Goal: Information Seeking & Learning: Learn about a topic

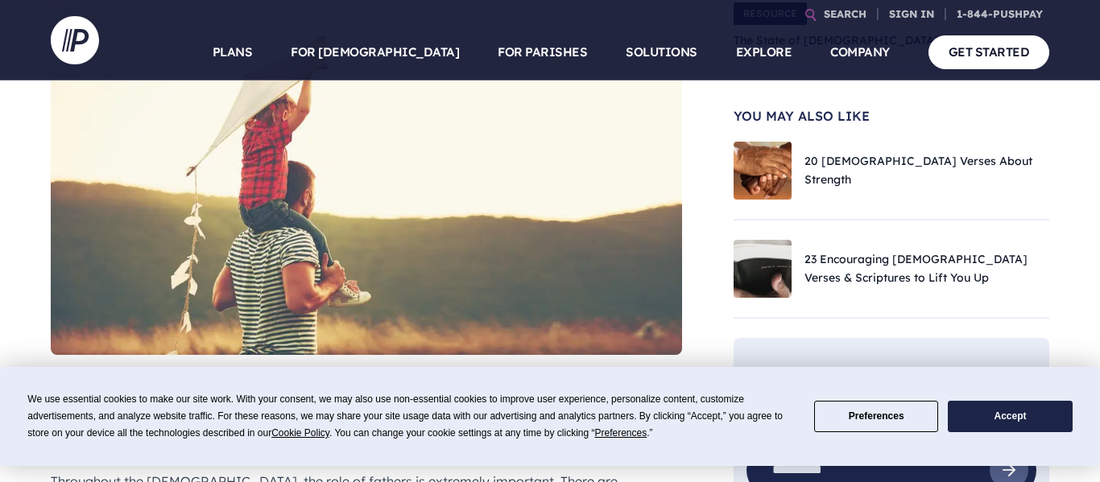
click at [886, 408] on button "Preferences" at bounding box center [876, 416] width 124 height 31
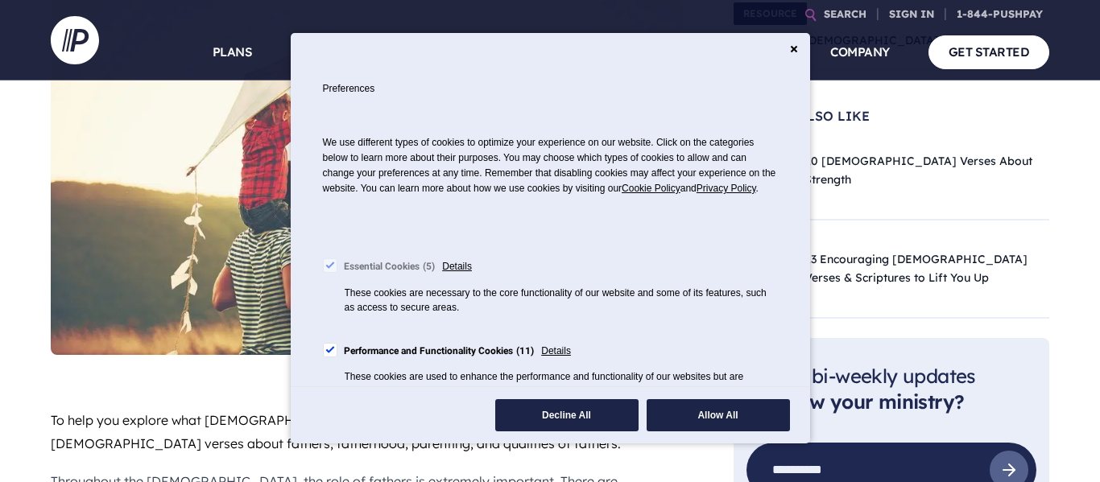
click at [794, 47] on icon "Close" at bounding box center [794, 49] width 8 height 8
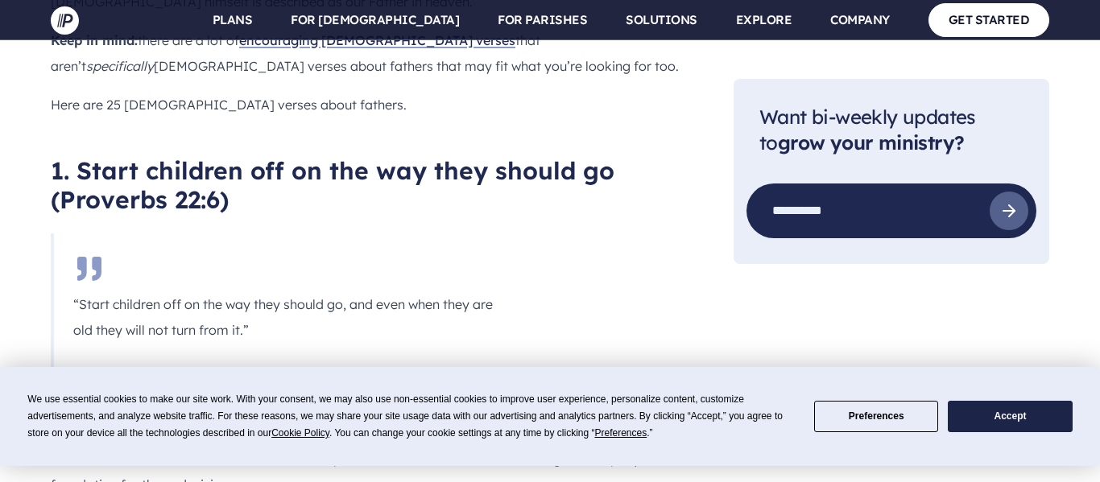
scroll to position [1077, 0]
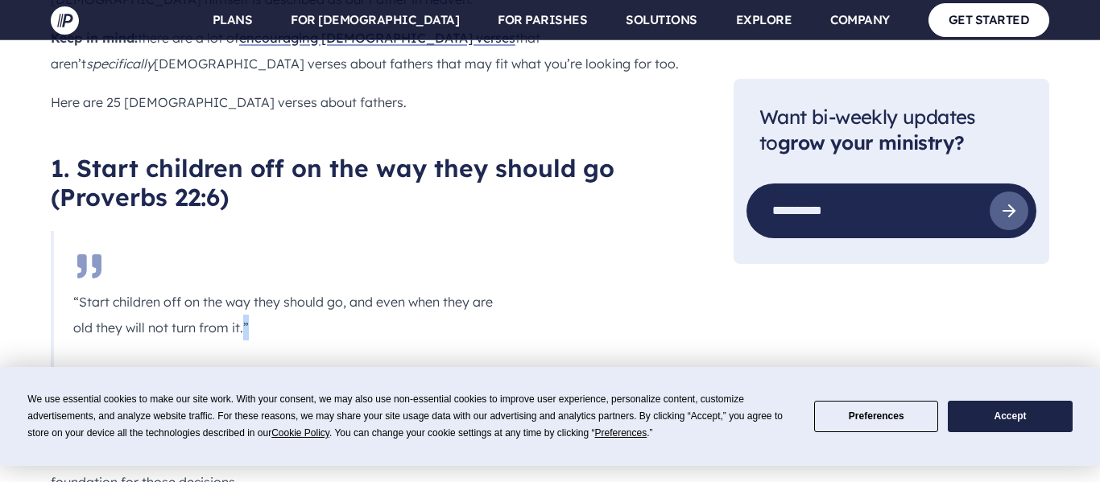
drag, startPoint x: 269, startPoint y: 263, endPoint x: 143, endPoint y: 231, distance: 129.5
click at [87, 289] on p "“Start children off on the way they should go, and even when they are old they …" at bounding box center [284, 315] width 422 height 52
click at [421, 300] on blockquote "“Start children off on the way they should go, and even when they are old they …" at bounding box center [283, 302] width 464 height 142
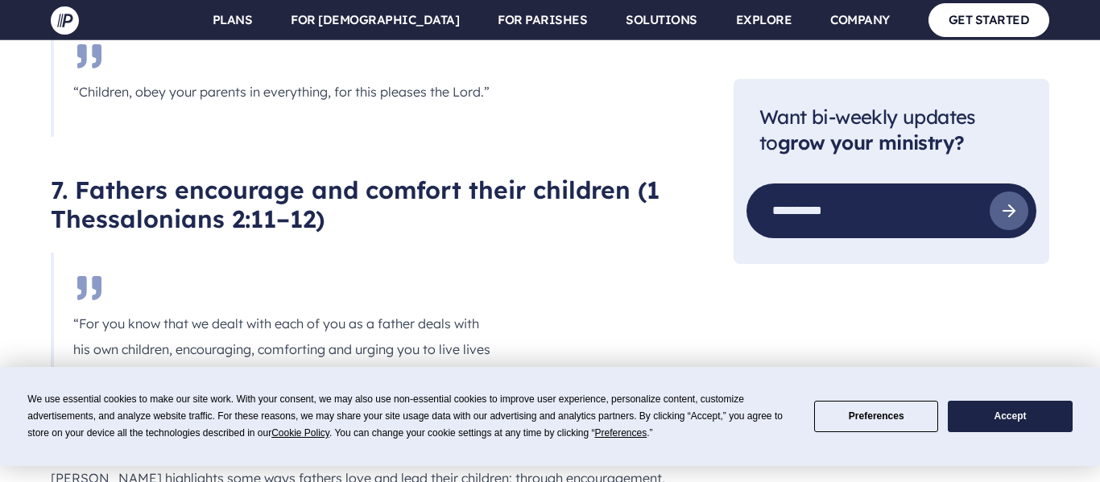
scroll to position [4191, 0]
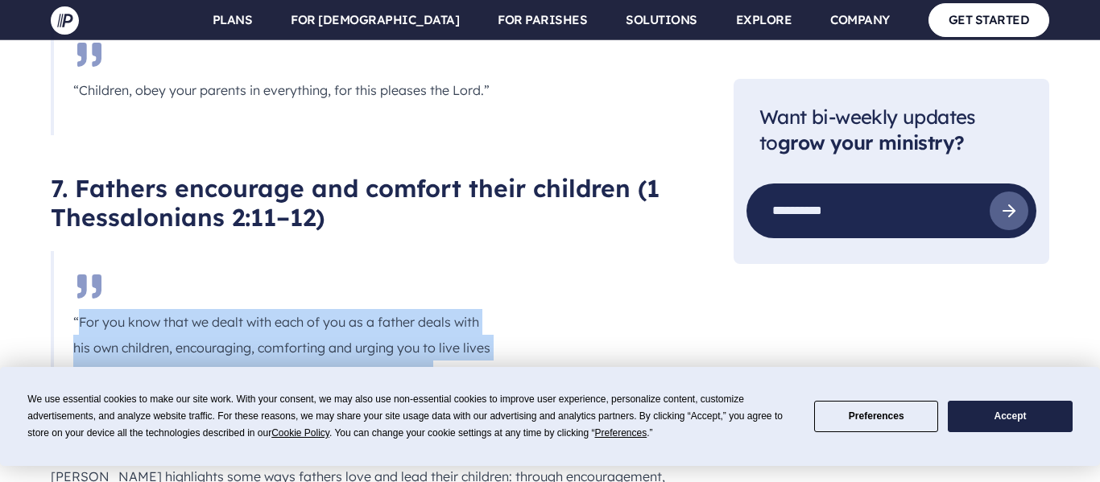
drag, startPoint x: 80, startPoint y: 148, endPoint x: 413, endPoint y: 215, distance: 340.1
click at [413, 251] on blockquote "“For you know that we dealt with each of you as a father deals with his own chi…" at bounding box center [283, 347] width 464 height 193
copy p "For you know that we dealt with each of you as a father deals with his own chil…"
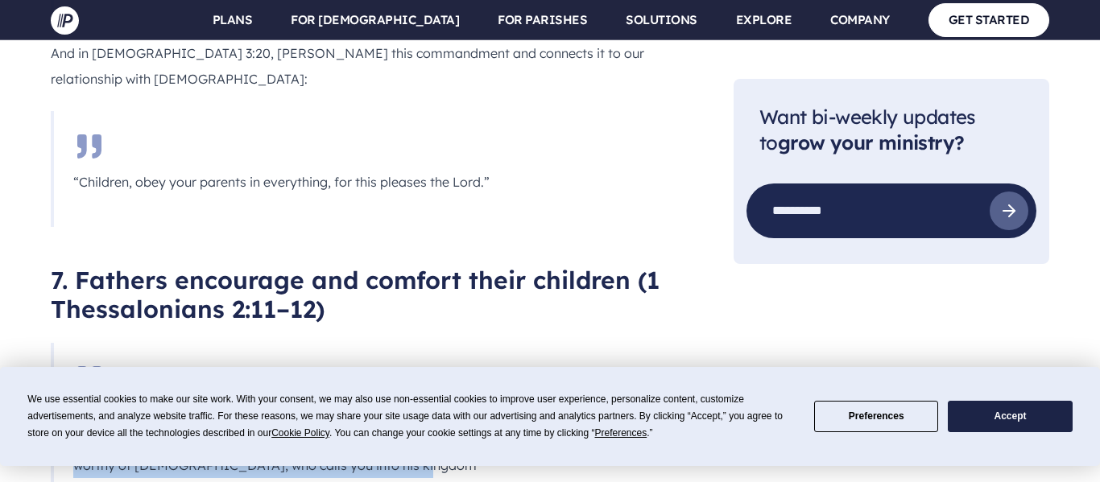
scroll to position [4084, 0]
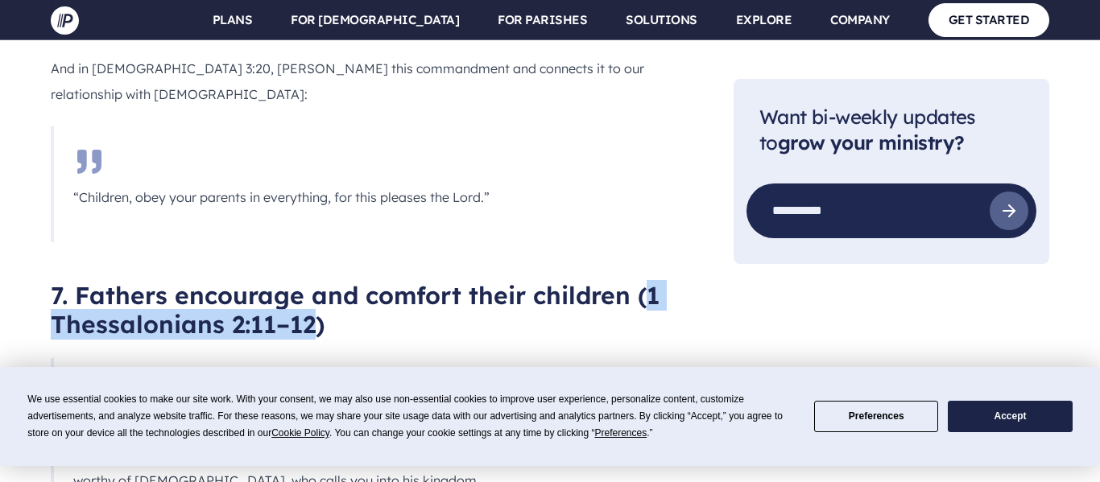
drag, startPoint x: 309, startPoint y: 157, endPoint x: 647, endPoint y: 124, distance: 339.1
click at [647, 281] on h2 "7. Fathers encourage and comfort their children (1 Thessalonians 2:11–12)" at bounding box center [366, 310] width 631 height 58
copy h2 "1 [DEMOGRAPHIC_DATA] 2:11–12"
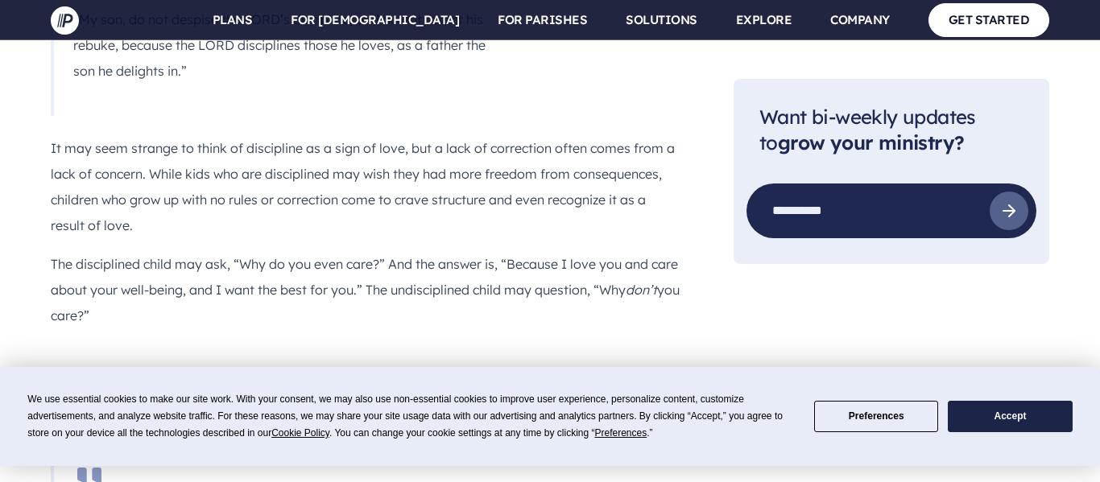
scroll to position [6075, 0]
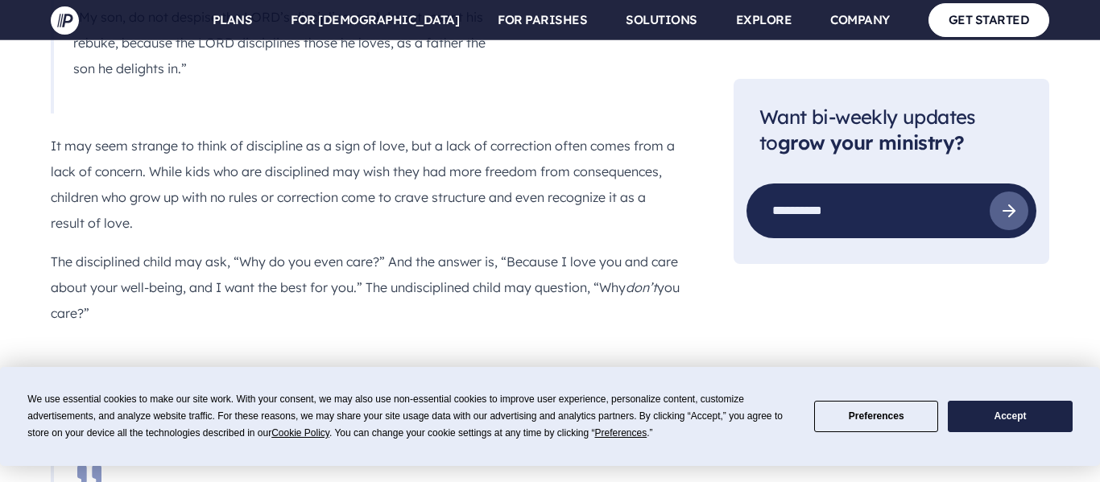
drag, startPoint x: 79, startPoint y: 211, endPoint x: 178, endPoint y: 244, distance: 104.4
copy p "Whoever fears the LORD has a secure fortress, and for their children it will be…"
click at [268, 125] on div "To help you explore what [DEMOGRAPHIC_DATA] says about being a dad, we’ve round…" at bounding box center [366, 489] width 631 height 11225
drag, startPoint x: 238, startPoint y: 112, endPoint x: 65, endPoint y: 108, distance: 172.4
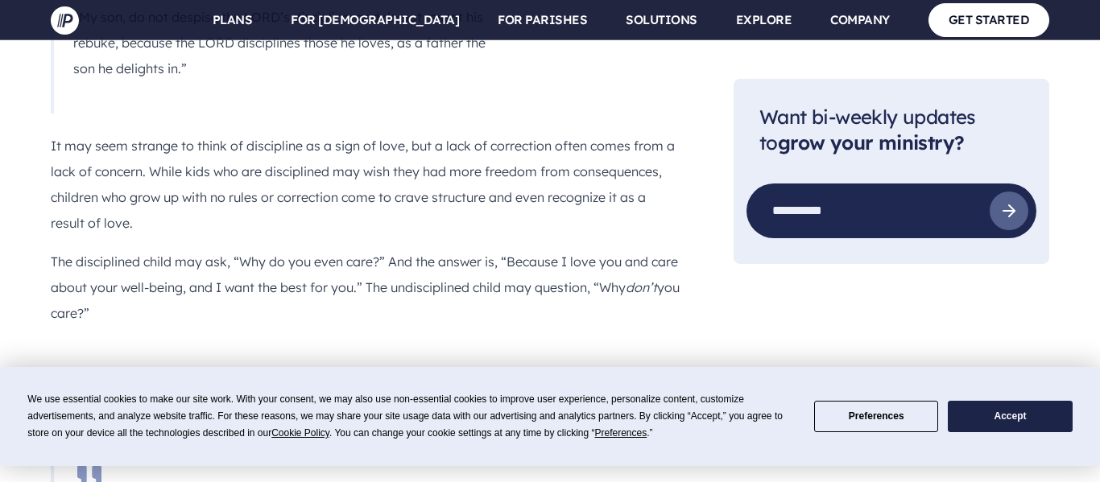
click at [65, 365] on h2 "11. Your faith will be a refuge for your children (Proverbs 14:26)" at bounding box center [366, 394] width 631 height 58
copy h2 "Proverbs 14:26"
click at [535, 200] on div "To help you explore what [DEMOGRAPHIC_DATA] says about being a dad, we’ve round…" at bounding box center [366, 489] width 631 height 11225
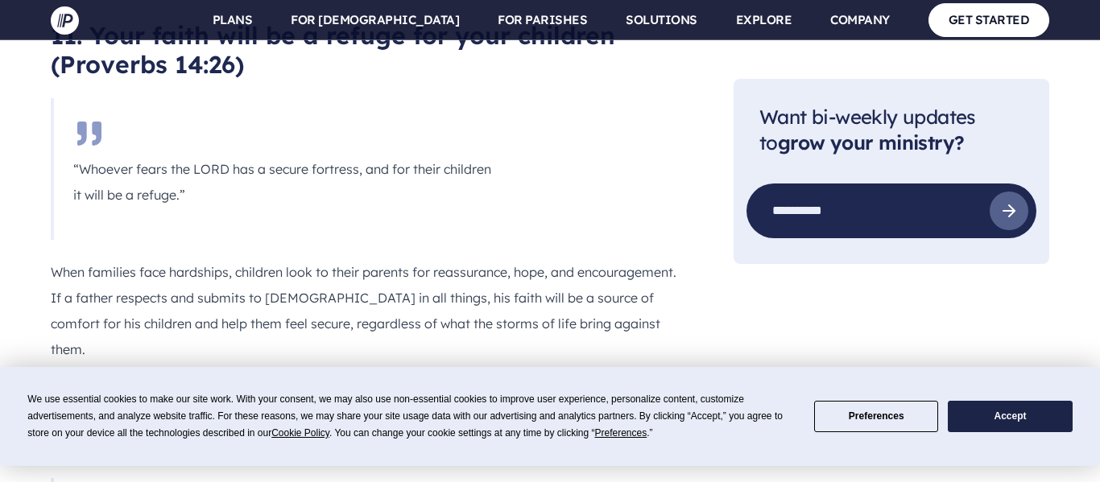
scroll to position [6426, 0]
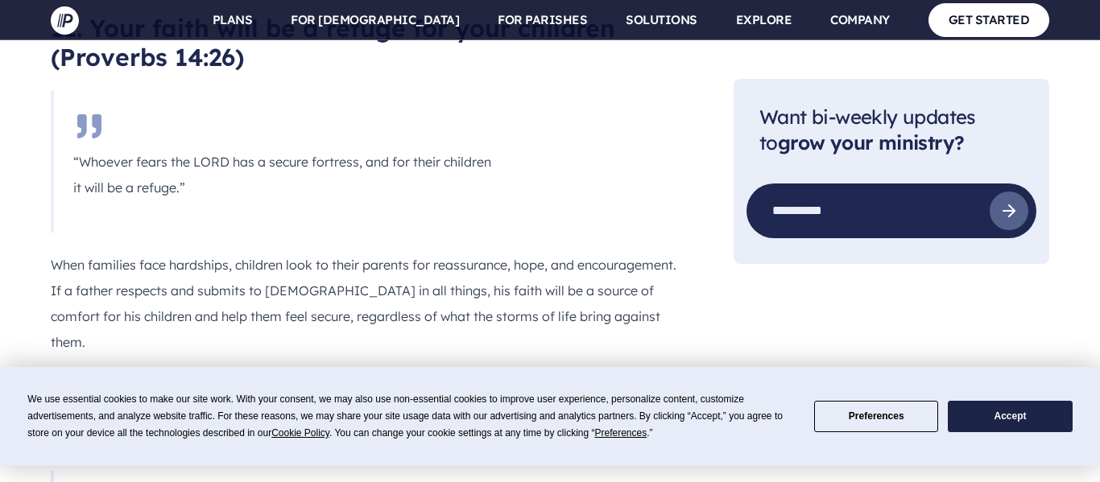
drag, startPoint x: 81, startPoint y: 209, endPoint x: 429, endPoint y: 305, distance: 361.9
copy p "Children are a heritage from the LORD, offspring a reward from him. Like arrows…"
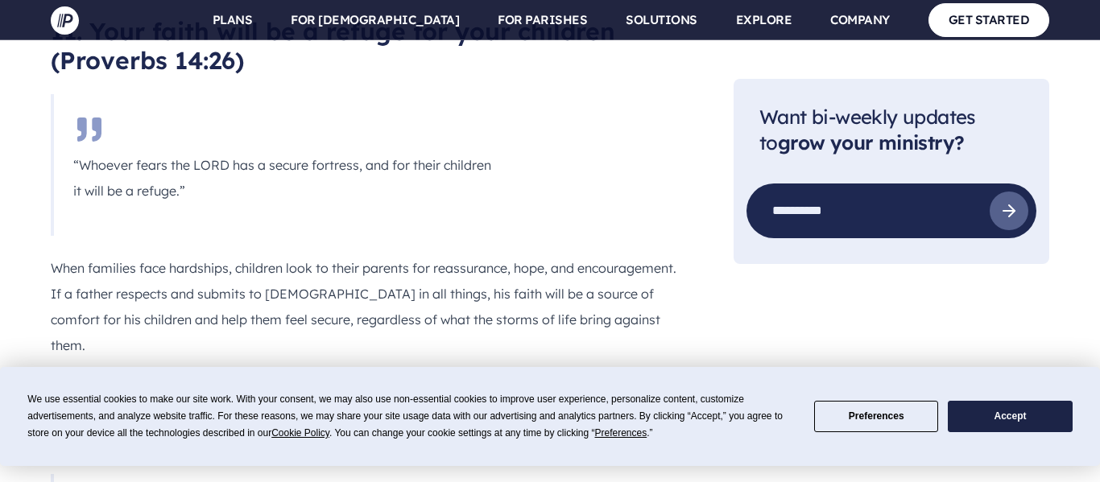
drag, startPoint x: 573, startPoint y: 83, endPoint x: 139, endPoint y: 114, distance: 435.2
click at [139, 397] on h2 "12. Blessed is the man with many children ([DEMOGRAPHIC_DATA] 127:3–5)" at bounding box center [366, 426] width 631 height 58
copy h2 "[DEMOGRAPHIC_DATA] 127:3–5"
